Goal: Feedback & Contribution: Submit feedback/report problem

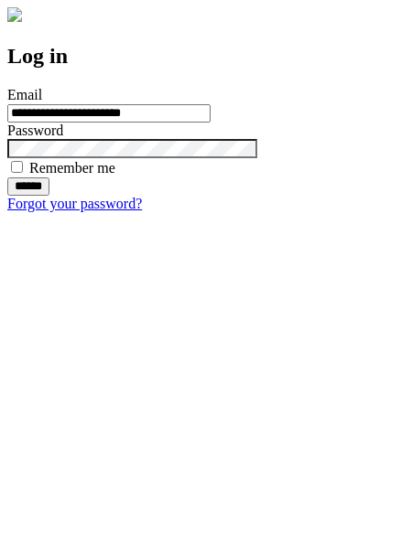
type input "**********"
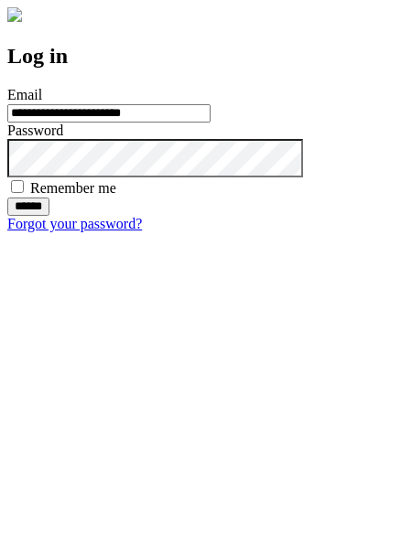
click at [49, 216] on input "******" at bounding box center [28, 207] width 42 height 18
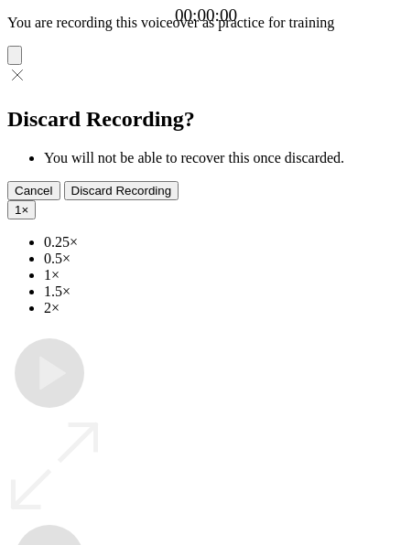
type input "**********"
